Goal: Task Accomplishment & Management: Use online tool/utility

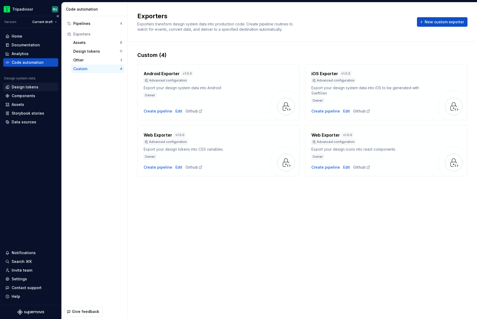
click at [25, 87] on div "Design tokens" at bounding box center [25, 86] width 27 height 5
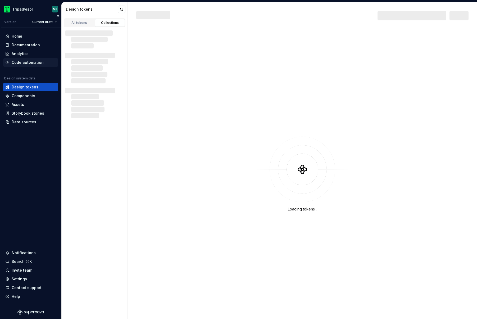
click at [31, 63] on div "Code automation" at bounding box center [28, 62] width 32 height 5
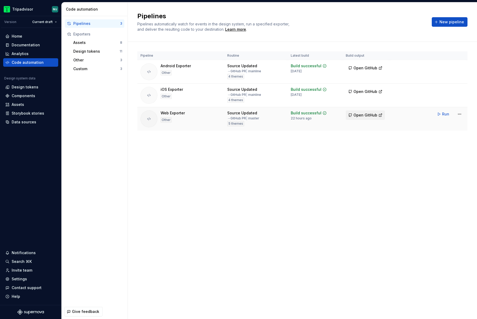
click at [368, 115] on span "Open GitHub" at bounding box center [366, 114] width 24 height 5
click at [362, 91] on span "Open GitHub" at bounding box center [366, 91] width 24 height 5
drag, startPoint x: 287, startPoint y: 112, endPoint x: 321, endPoint y: 114, distance: 33.9
click at [321, 114] on td "Build successful 22 hours ago" at bounding box center [315, 119] width 55 height 24
drag, startPoint x: 312, startPoint y: 114, endPoint x: 286, endPoint y: 113, distance: 26.5
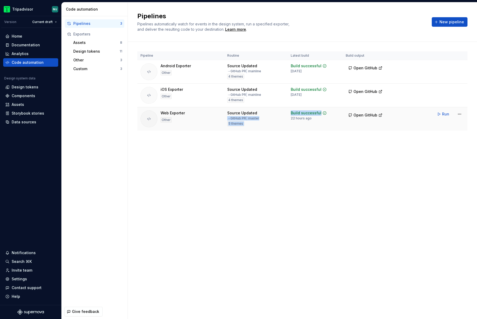
click at [287, 113] on tr "Web Exporter Other Source Updated → GitHub PR | master 5 themes Build successfu…" at bounding box center [302, 119] width 330 height 24
